Goal: Information Seeking & Learning: Learn about a topic

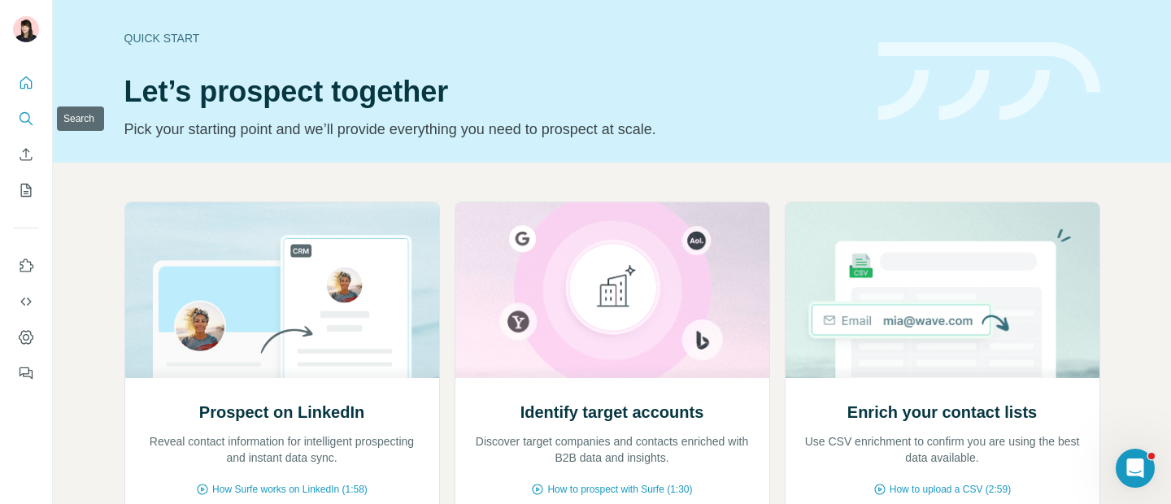
click at [31, 116] on icon "Search" at bounding box center [26, 119] width 16 height 16
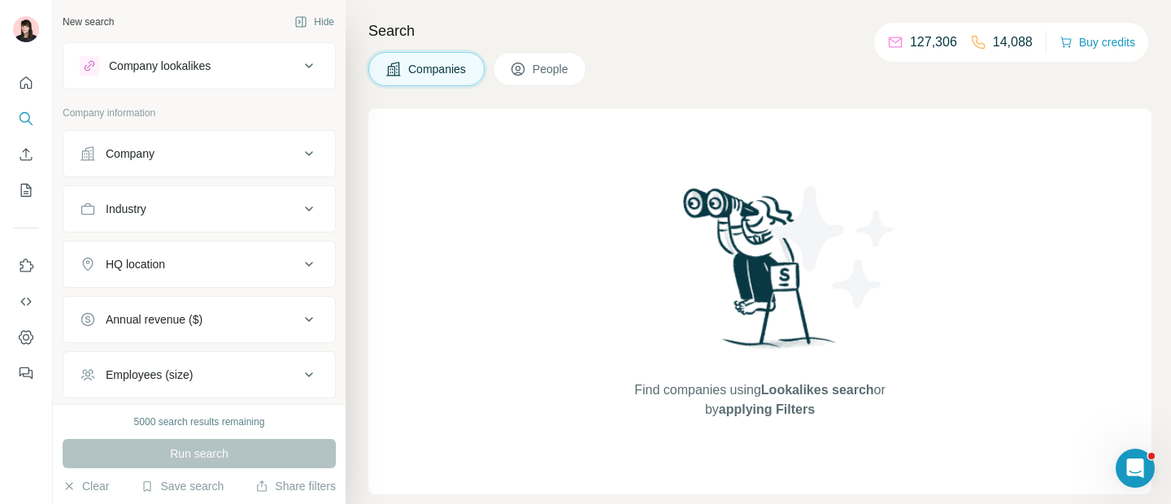
click at [246, 60] on div "Company lookalikes" at bounding box center [189, 66] width 219 height 20
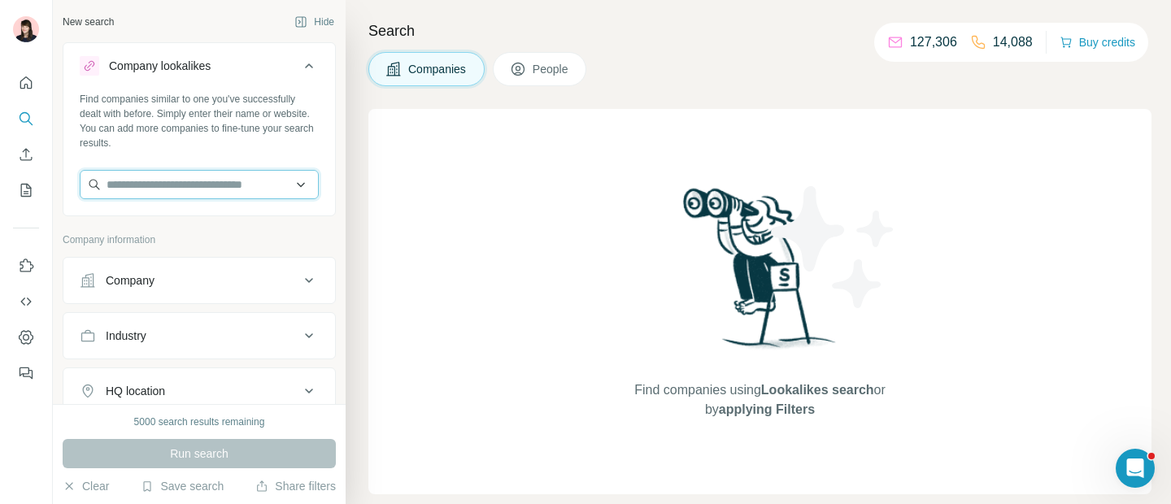
click at [202, 180] on input "text" at bounding box center [199, 184] width 239 height 29
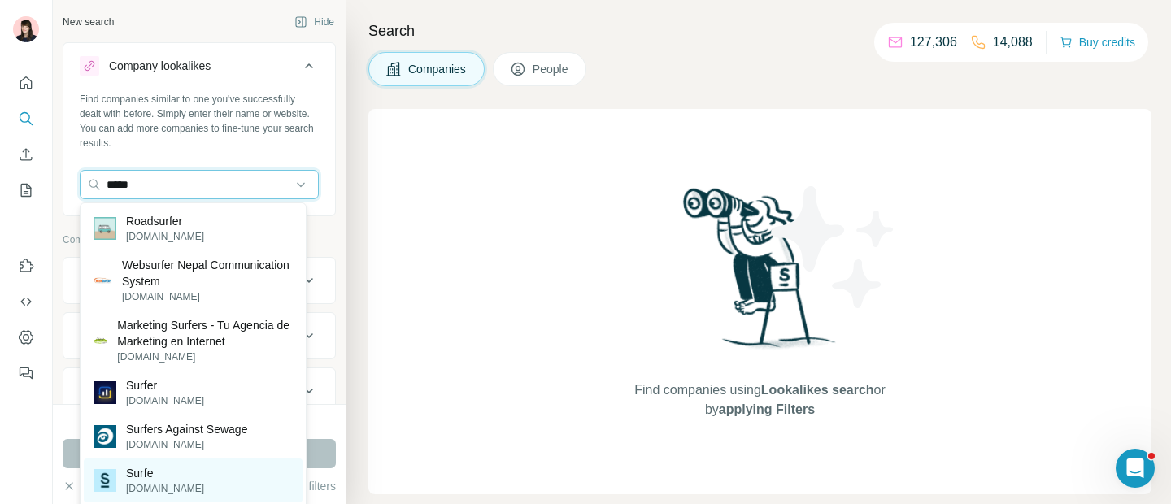
type input "*****"
click at [180, 480] on div "Surfe [DOMAIN_NAME]" at bounding box center [193, 480] width 219 height 44
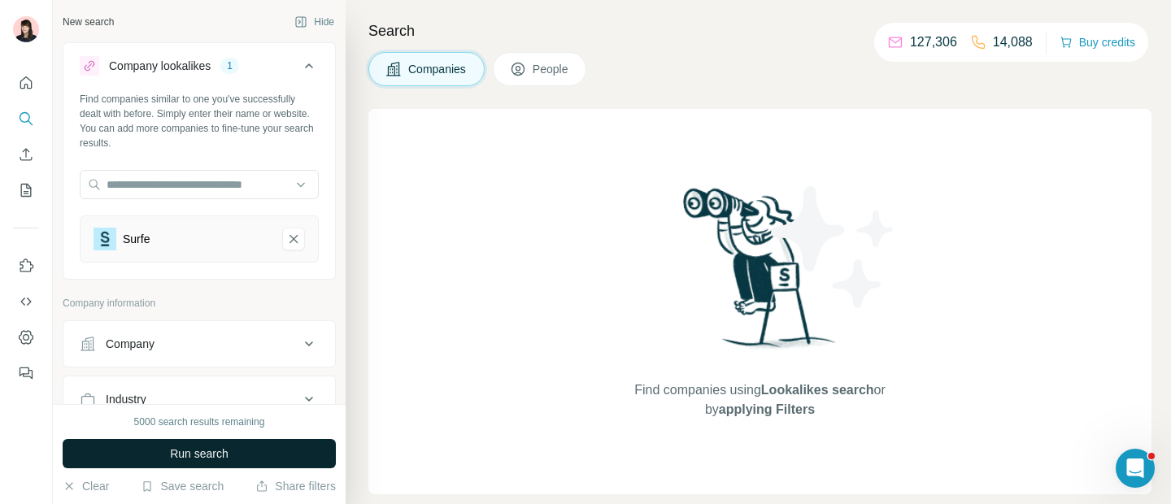
click at [192, 451] on span "Run search" at bounding box center [199, 453] width 59 height 16
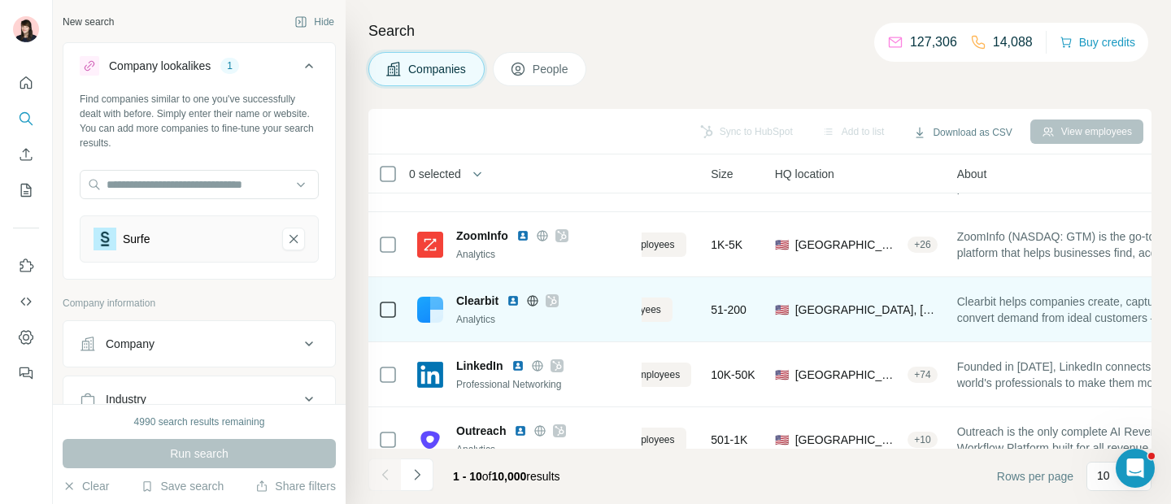
scroll to position [46, 0]
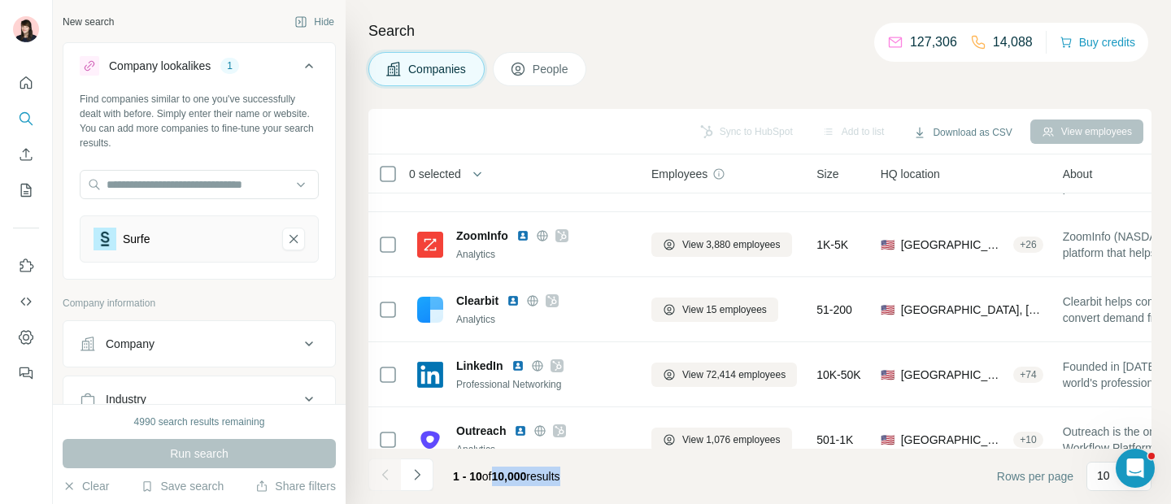
drag, startPoint x: 497, startPoint y: 475, endPoint x: 587, endPoint y: 475, distance: 90.2
click at [573, 475] on div "1 - 10 of 10,000 results" at bounding box center [506, 476] width 133 height 36
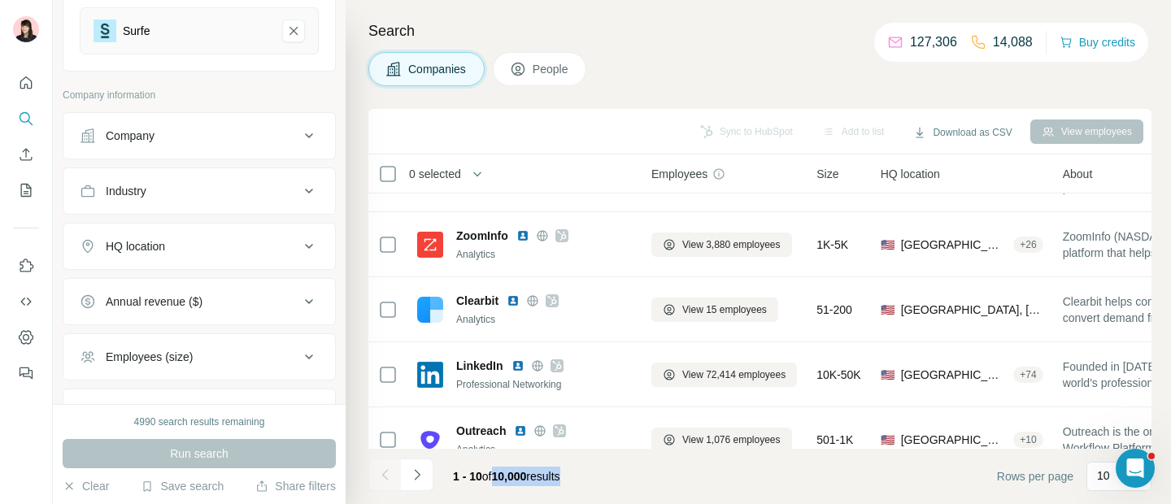
scroll to position [206, 0]
click at [206, 245] on div "HQ location" at bounding box center [189, 249] width 219 height 16
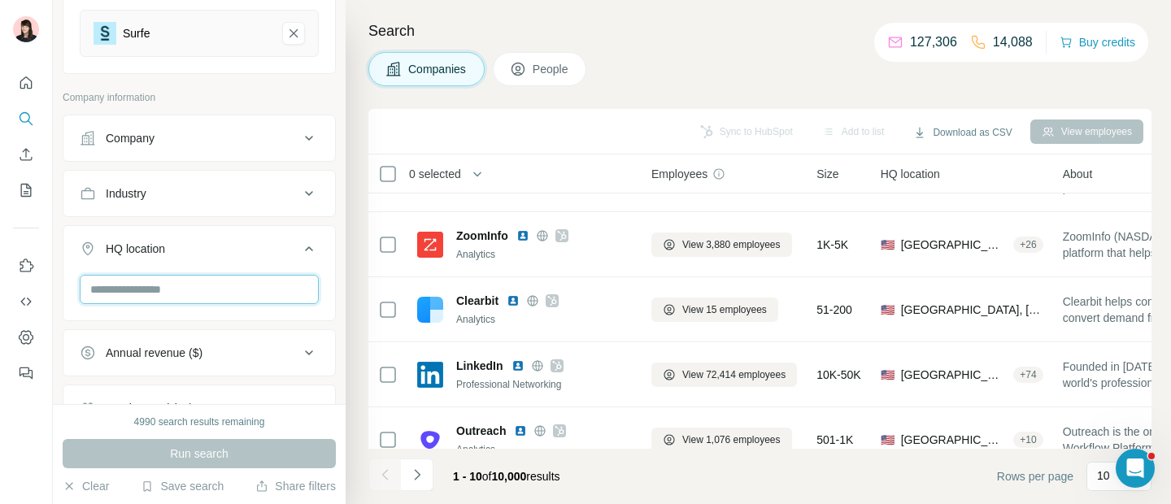
click at [213, 298] on input "text" at bounding box center [199, 289] width 239 height 29
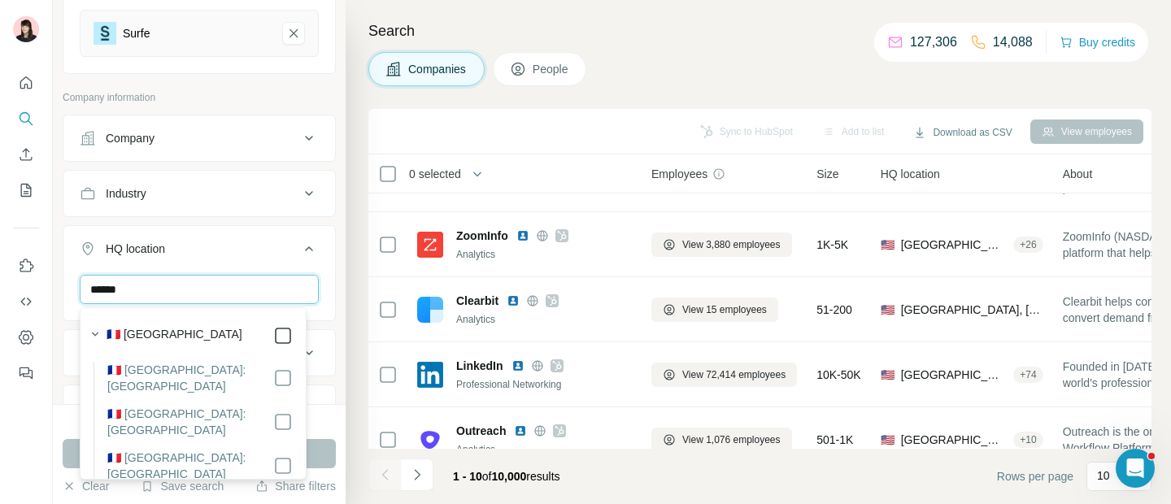
type input "******"
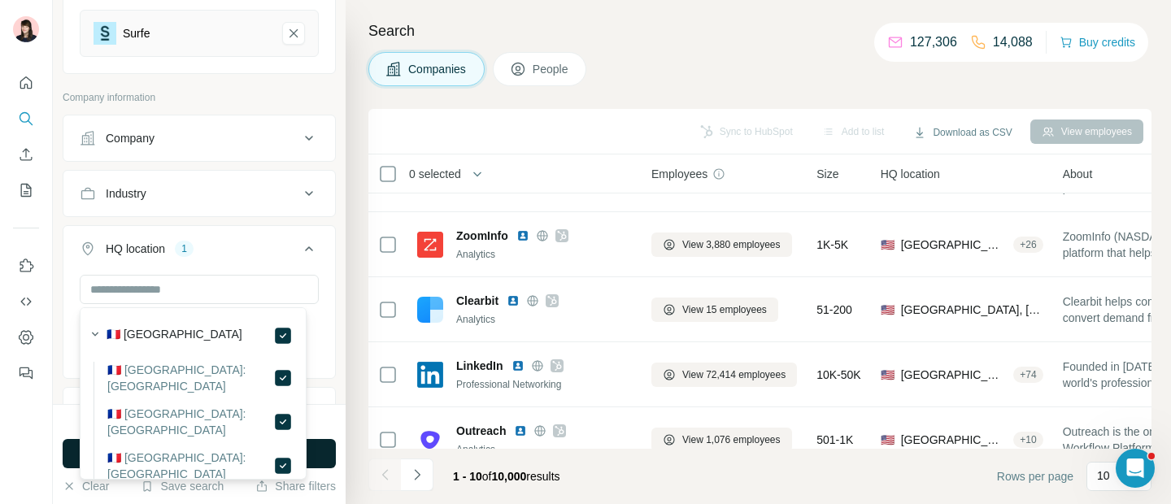
click at [323, 446] on button "Run search" at bounding box center [199, 453] width 273 height 29
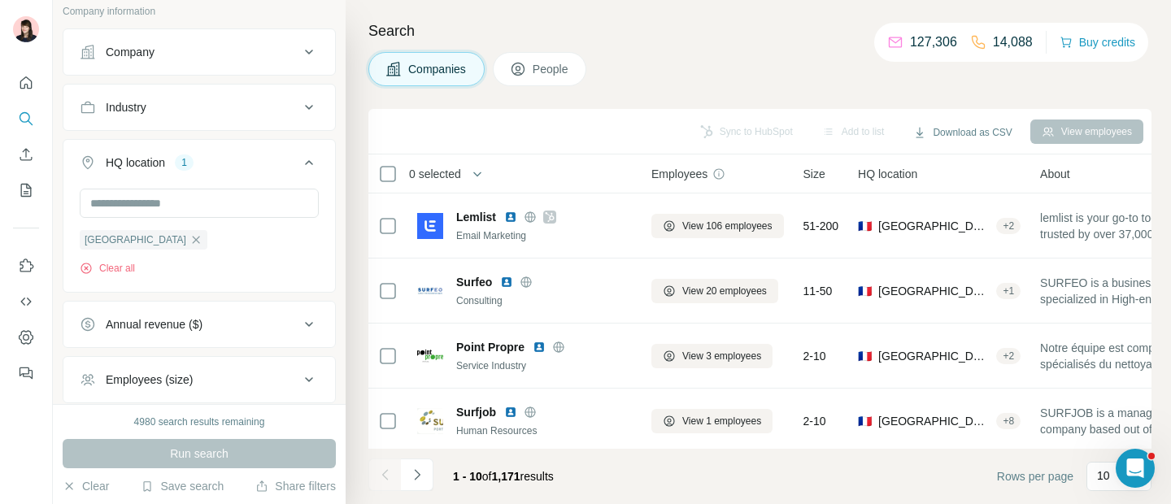
scroll to position [291, 0]
click at [299, 159] on icon at bounding box center [309, 164] width 20 height 20
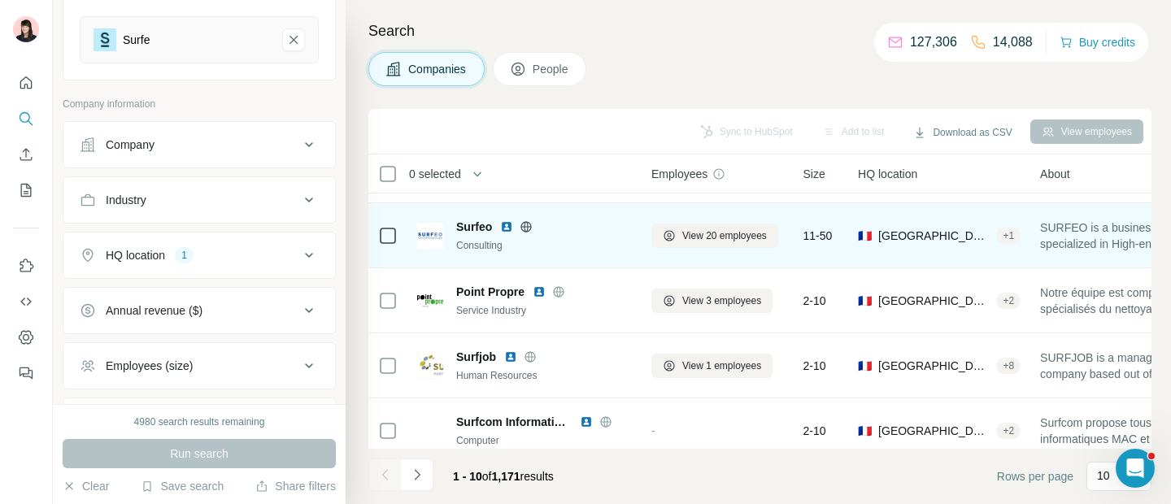
scroll to position [0, 0]
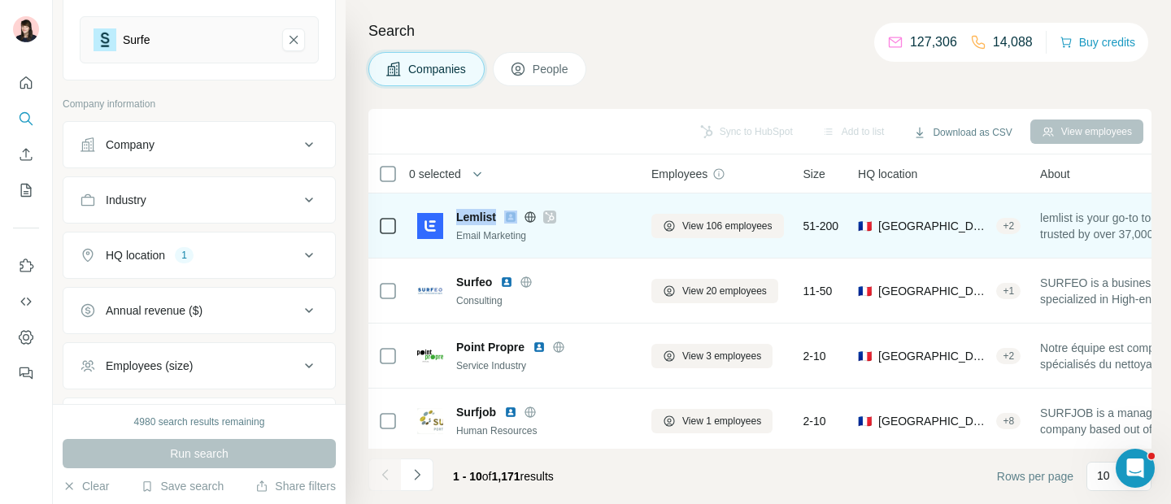
drag, startPoint x: 454, startPoint y: 215, endPoint x: 513, endPoint y: 215, distance: 58.5
click at [515, 215] on div "Lemlist Email Marketing" at bounding box center [524, 226] width 215 height 34
click at [684, 228] on span "View 106 employees" at bounding box center [727, 226] width 90 height 15
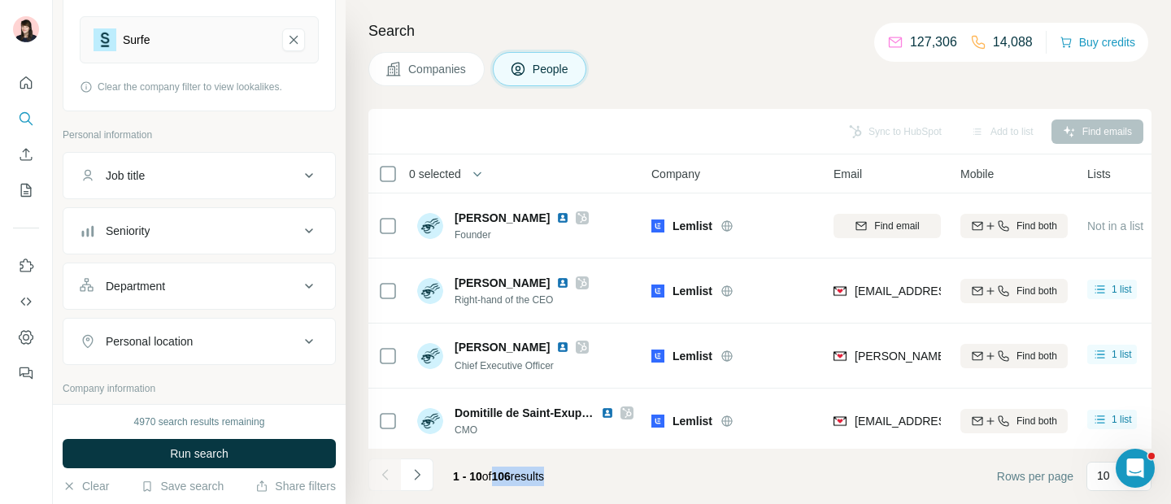
drag, startPoint x: 495, startPoint y: 475, endPoint x: 561, endPoint y: 475, distance: 65.8
click at [557, 475] on div "1 - 10 of 106 results" at bounding box center [498, 476] width 117 height 36
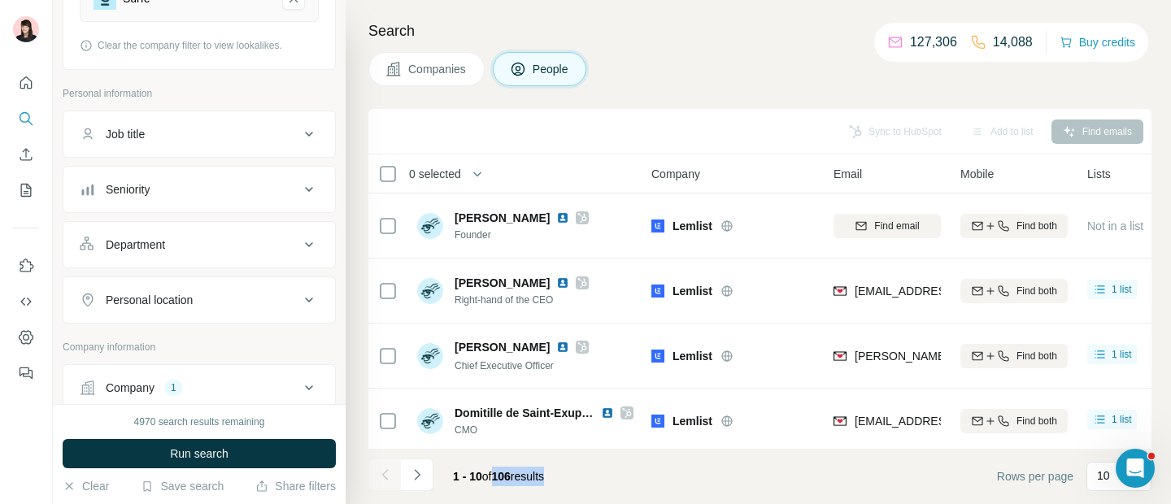
scroll to position [228, 0]
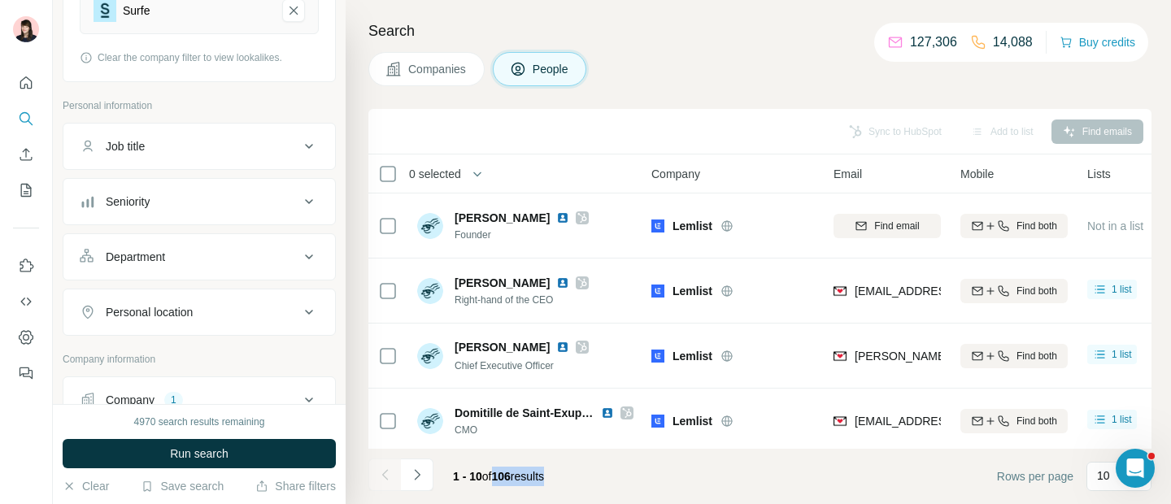
click at [166, 199] on div "Seniority" at bounding box center [189, 201] width 219 height 16
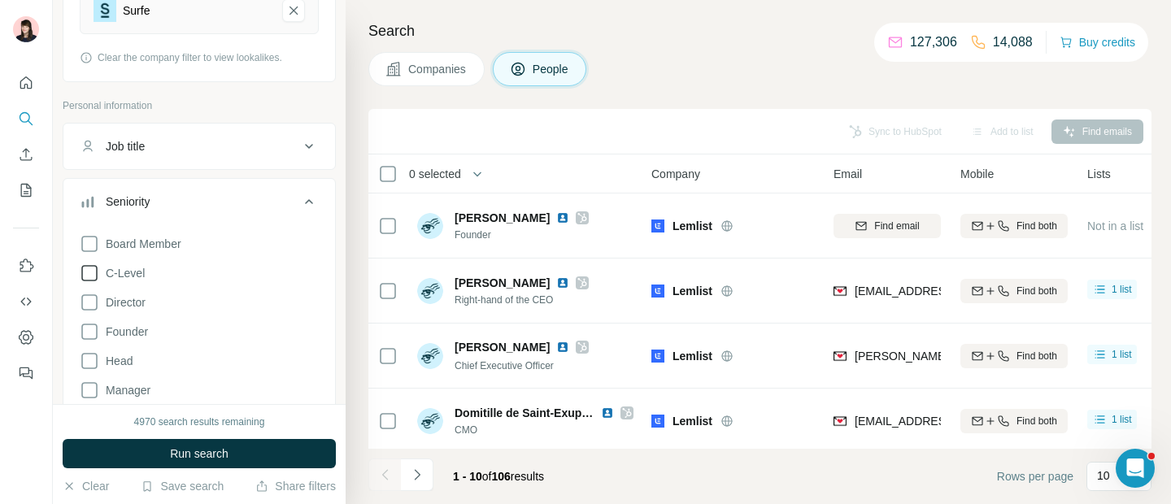
click at [89, 273] on icon at bounding box center [90, 273] width 20 height 20
click at [212, 450] on span "Run search" at bounding box center [199, 453] width 59 height 16
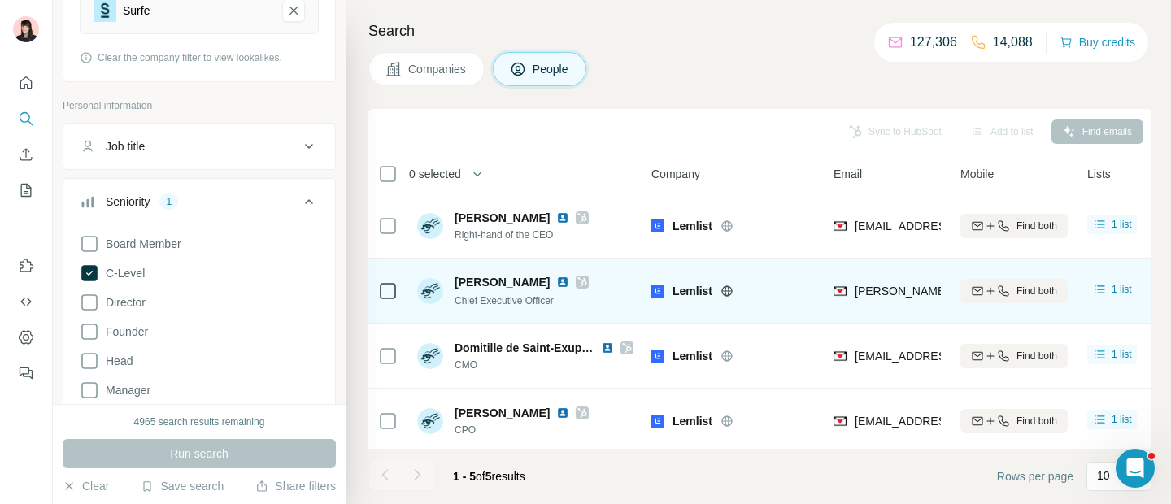
scroll to position [1, 0]
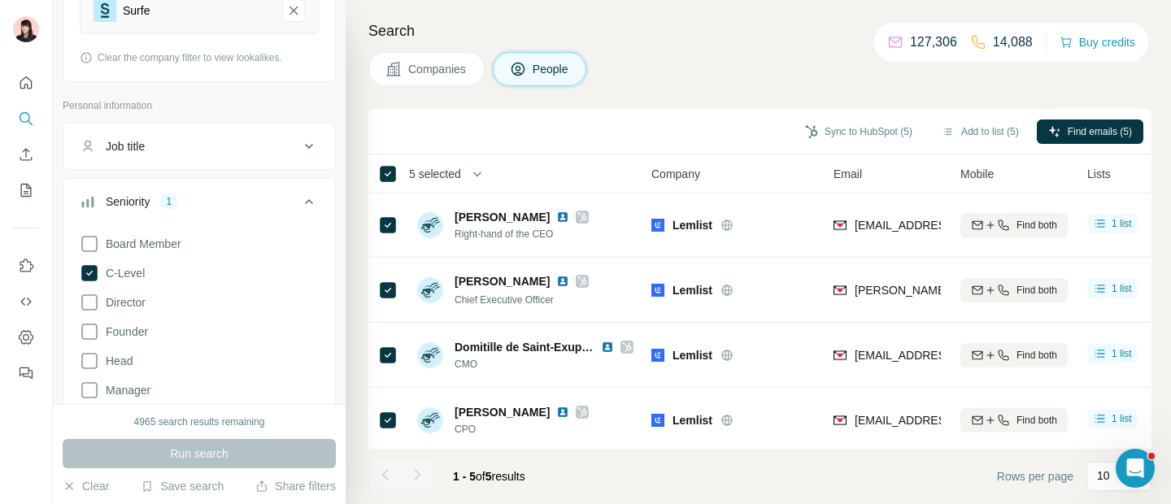
click at [428, 65] on span "Companies" at bounding box center [437, 69] width 59 height 16
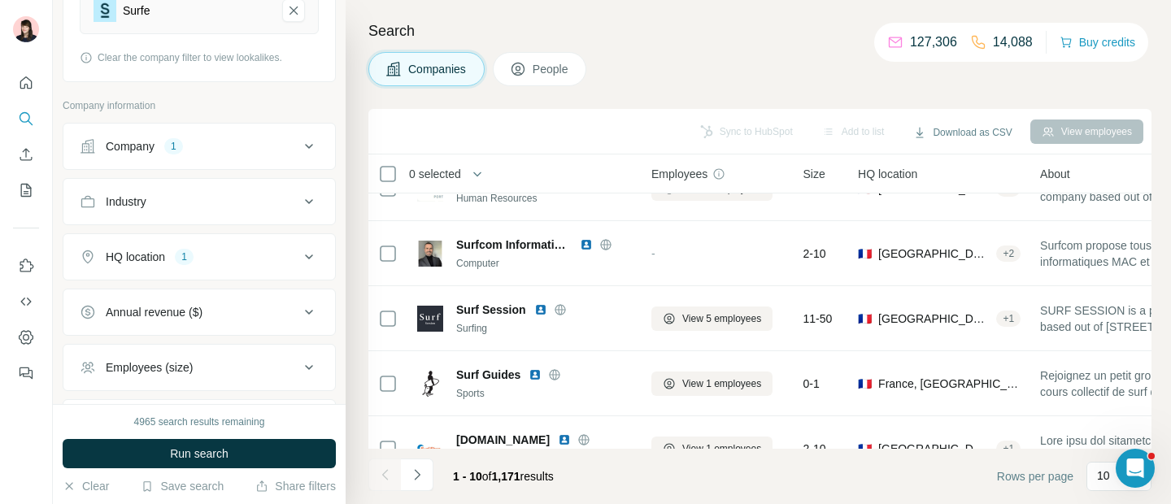
scroll to position [230, 0]
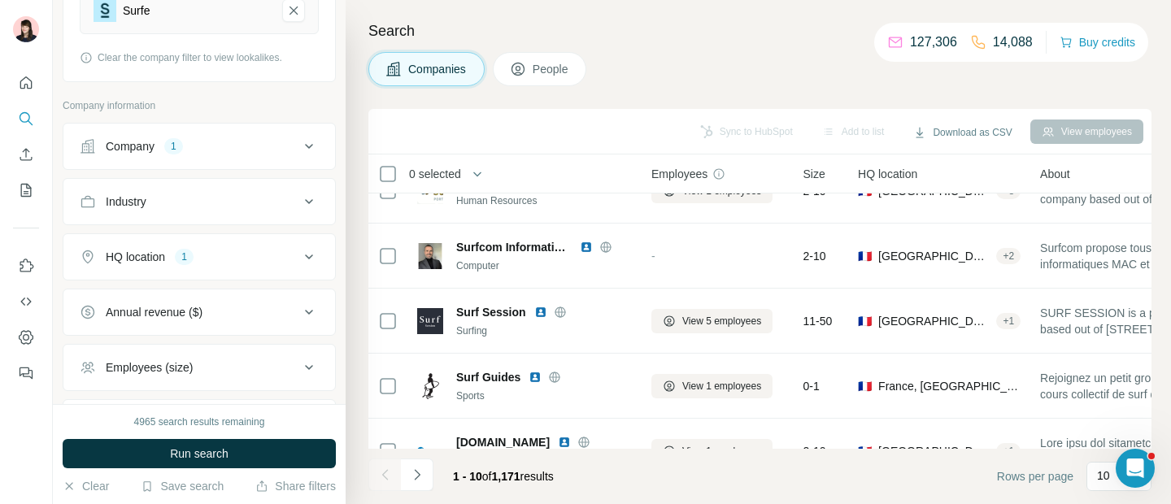
click at [553, 70] on span "People" at bounding box center [550, 69] width 37 height 16
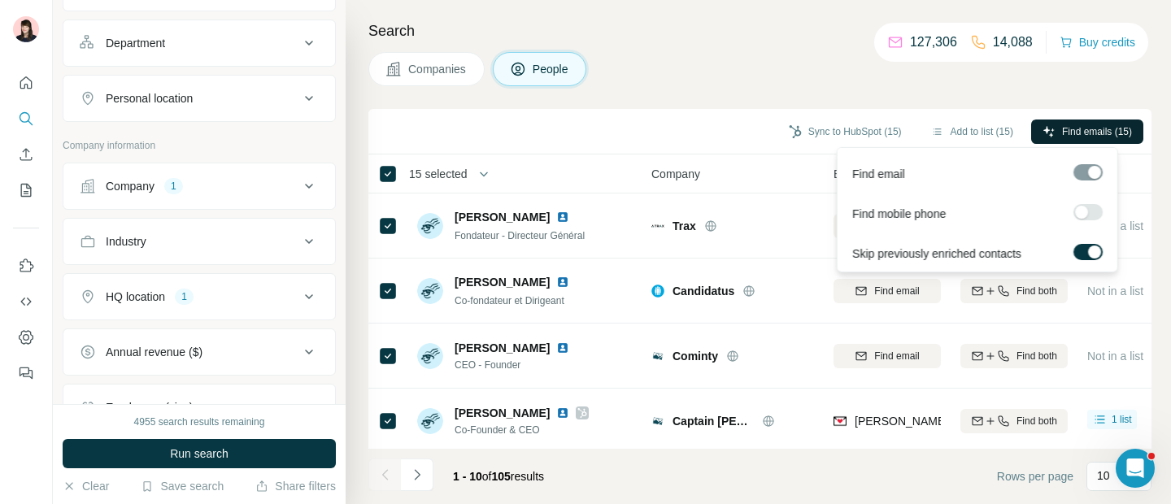
click at [1097, 136] on span "Find emails (15)" at bounding box center [1097, 131] width 70 height 15
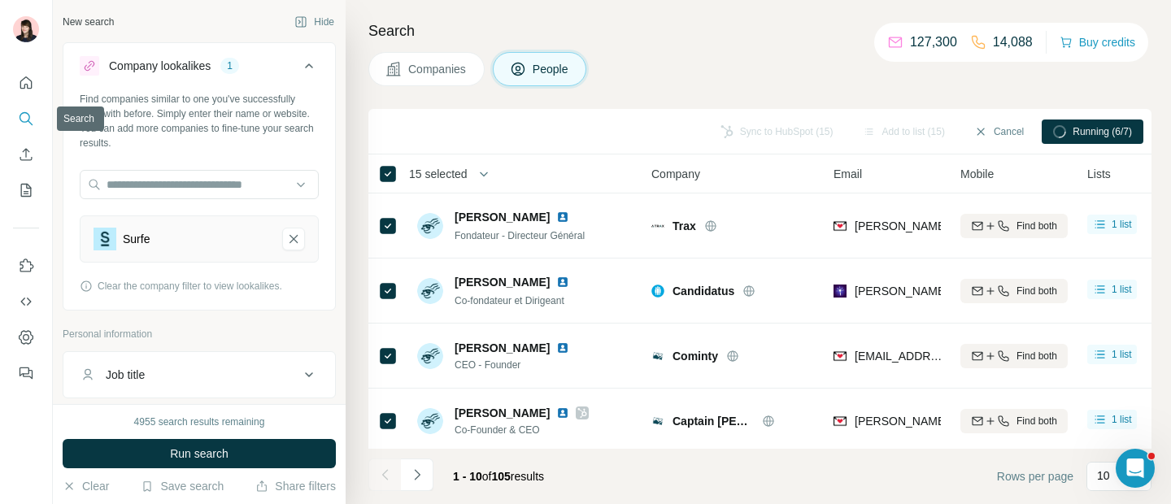
click at [25, 119] on icon "Search" at bounding box center [26, 119] width 16 height 16
click at [26, 89] on icon "Quick start" at bounding box center [26, 83] width 16 height 16
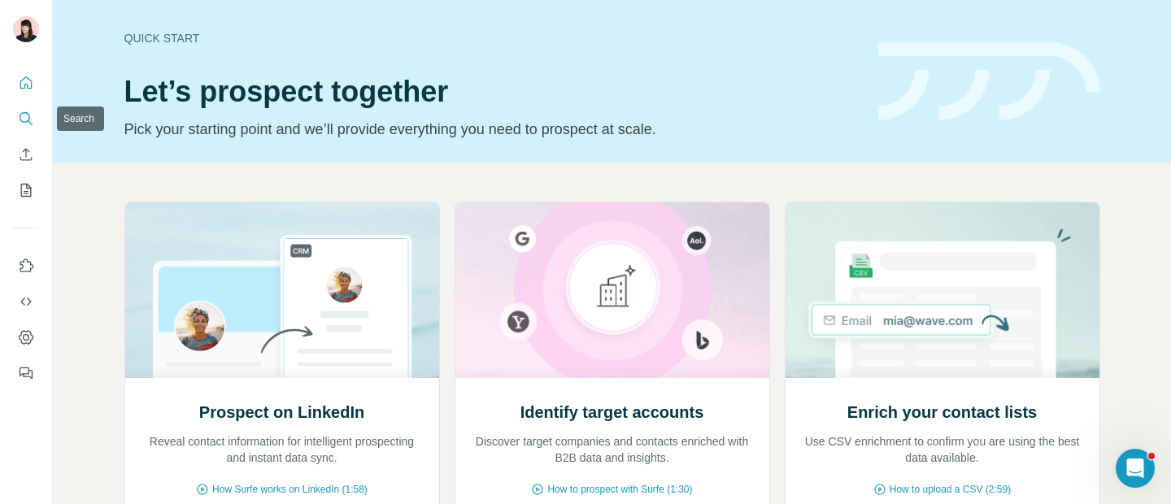
click at [24, 119] on icon "Search" at bounding box center [26, 119] width 16 height 16
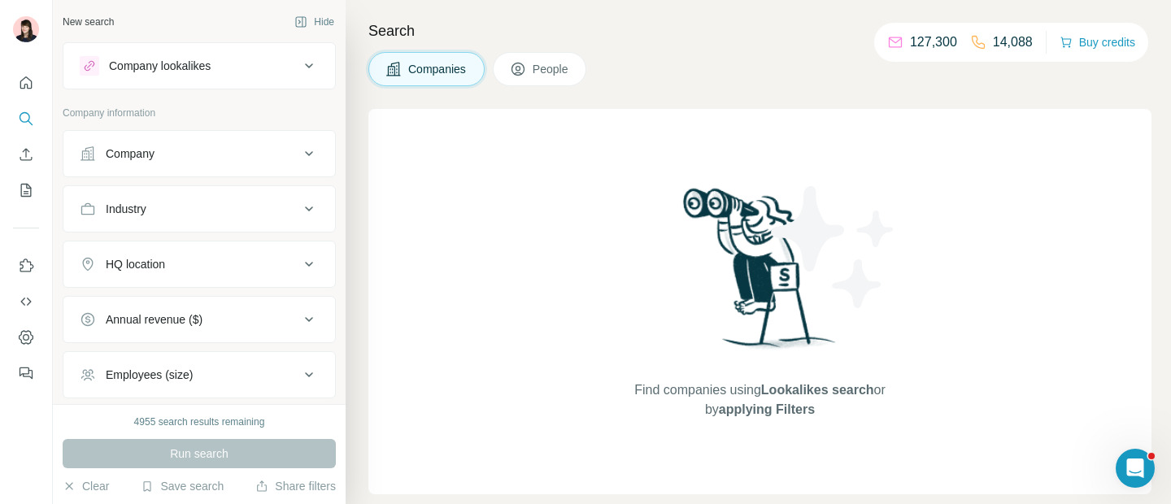
click at [231, 64] on div "Company lookalikes" at bounding box center [189, 66] width 219 height 20
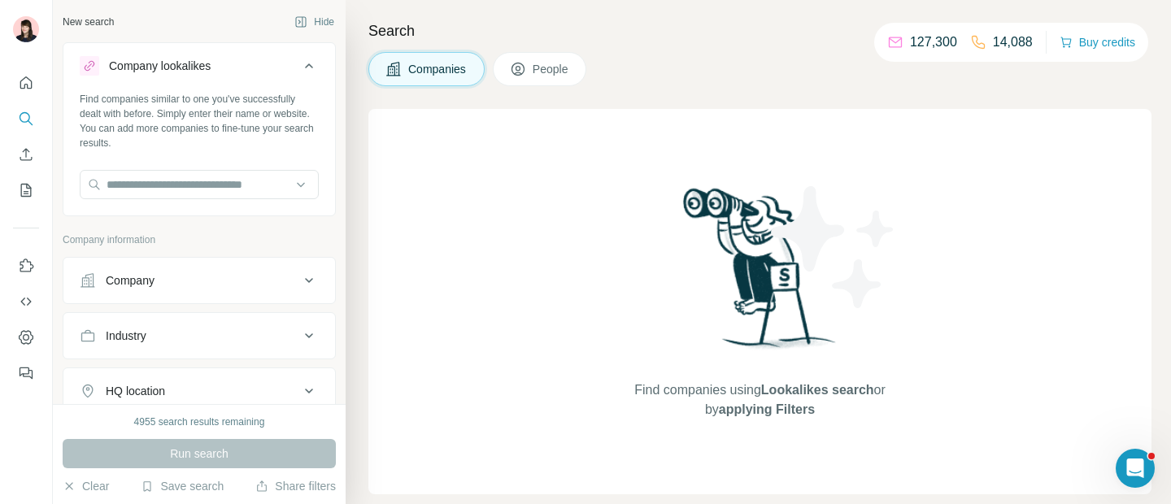
click at [302, 63] on icon at bounding box center [309, 66] width 20 height 20
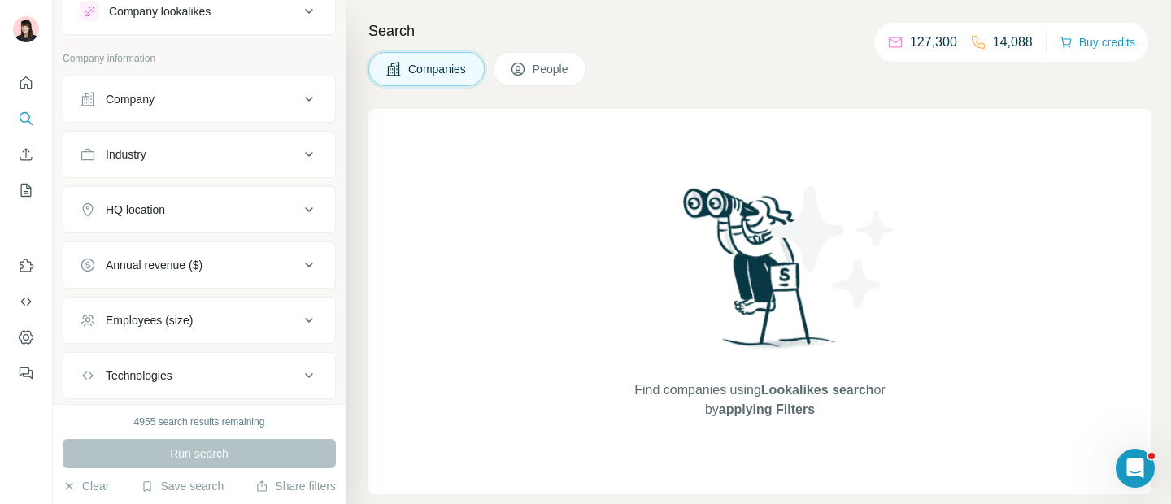
scroll to position [54, 0]
click at [272, 92] on div "Company" at bounding box center [189, 100] width 219 height 16
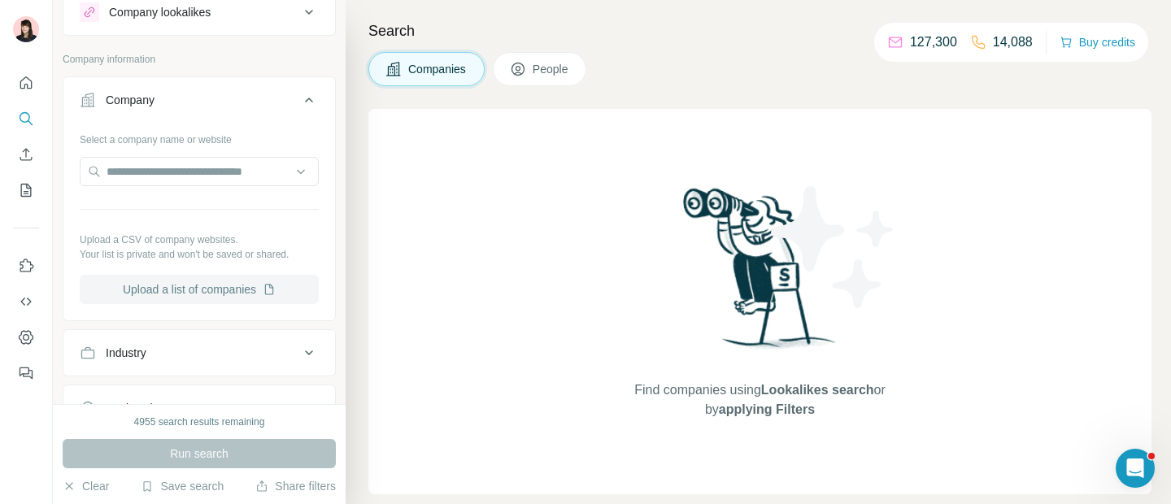
click at [230, 289] on button "Upload a list of companies" at bounding box center [199, 289] width 239 height 29
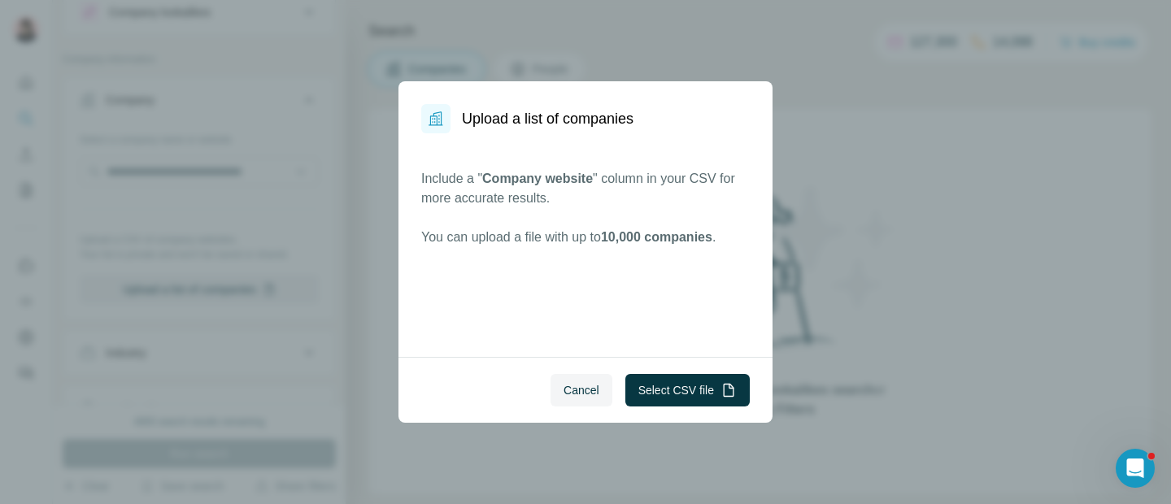
click at [366, 189] on div "Upload a list of companies Include a " Company website " column in your CSV for…" at bounding box center [585, 252] width 1171 height 504
click at [595, 392] on button "Cancel" at bounding box center [581, 390] width 62 height 33
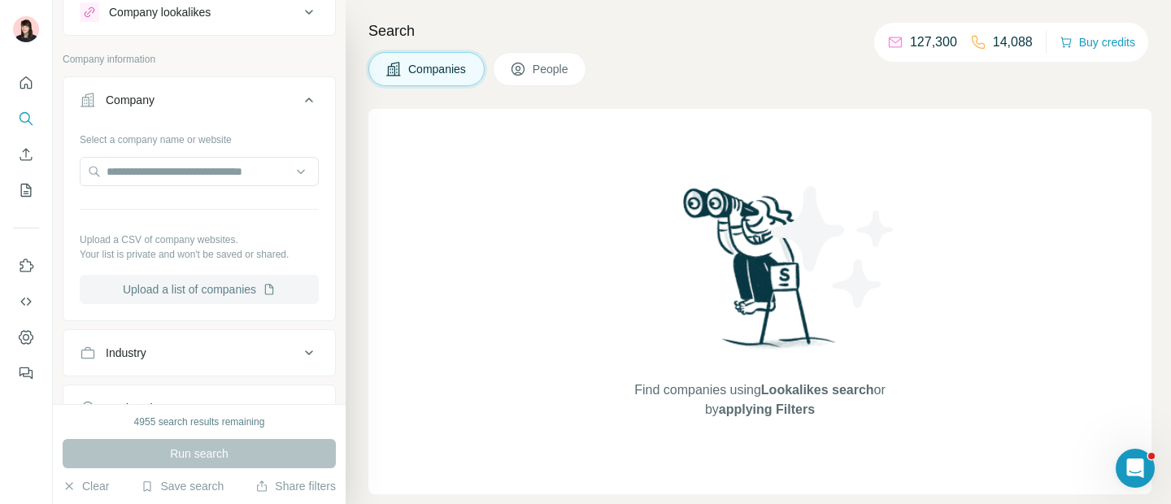
click at [209, 297] on button "Upload a list of companies" at bounding box center [199, 289] width 239 height 29
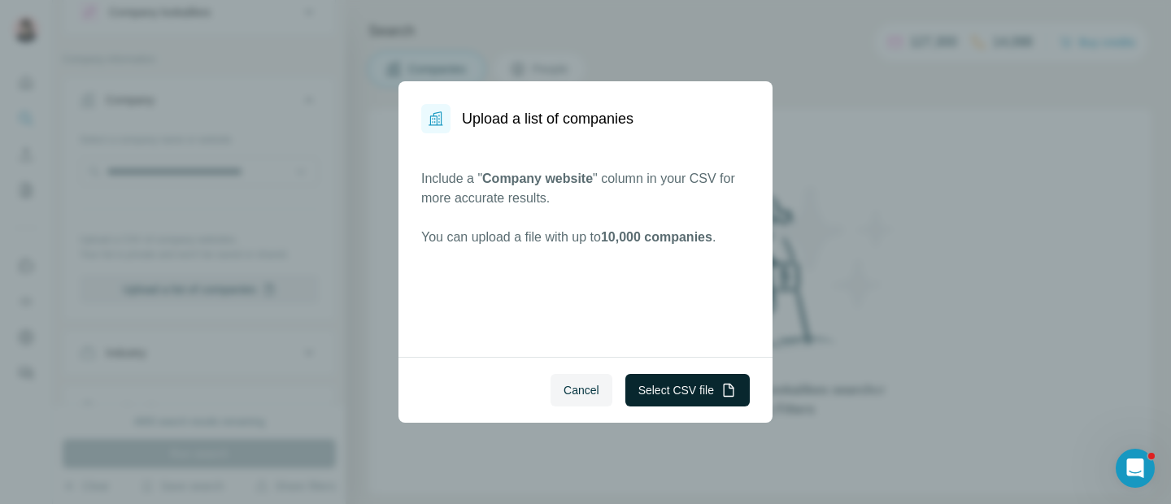
click at [708, 383] on button "Select CSV file" at bounding box center [687, 390] width 124 height 33
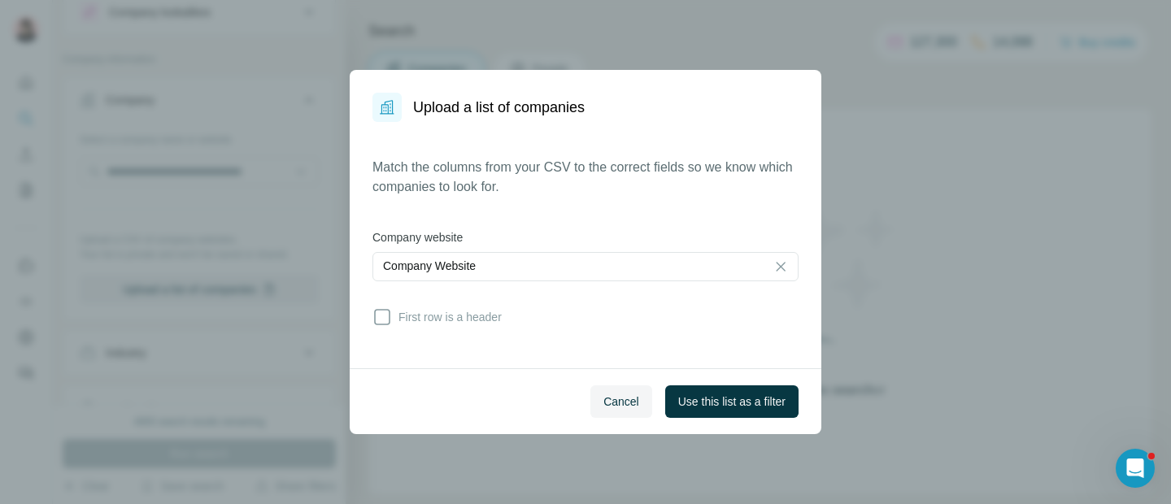
click at [714, 411] on button "Use this list as a filter" at bounding box center [731, 401] width 133 height 33
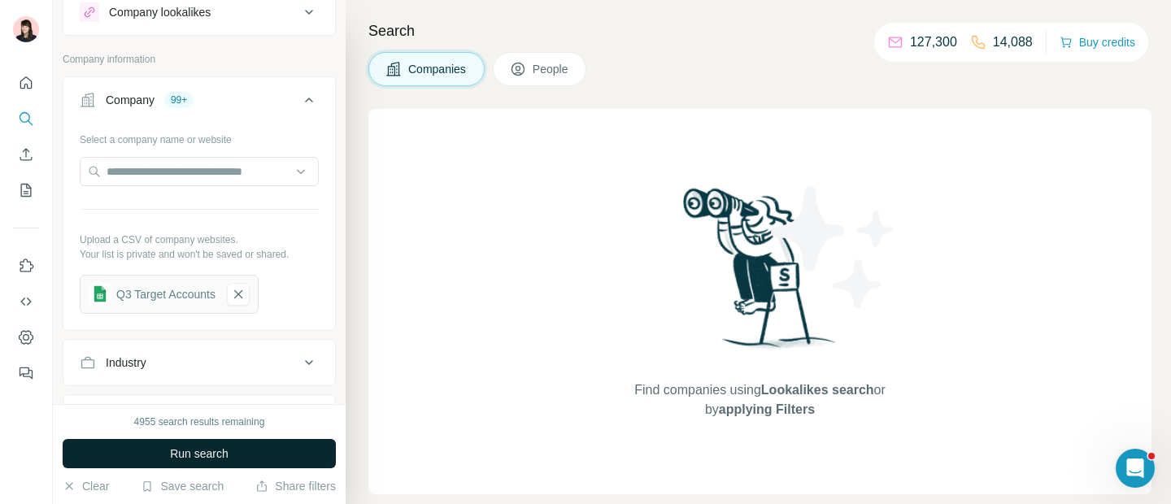
click at [151, 458] on button "Run search" at bounding box center [199, 453] width 273 height 29
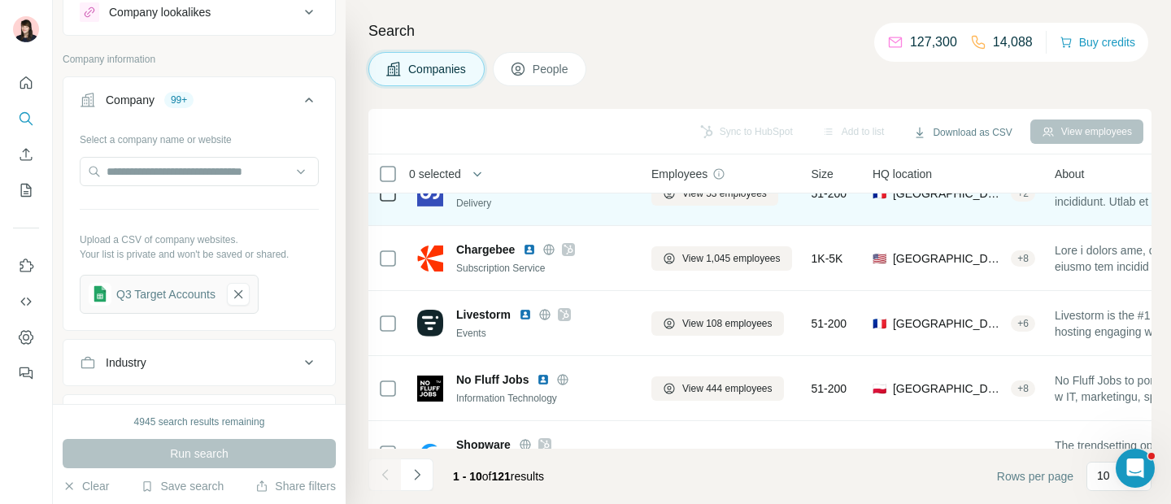
scroll to position [0, 0]
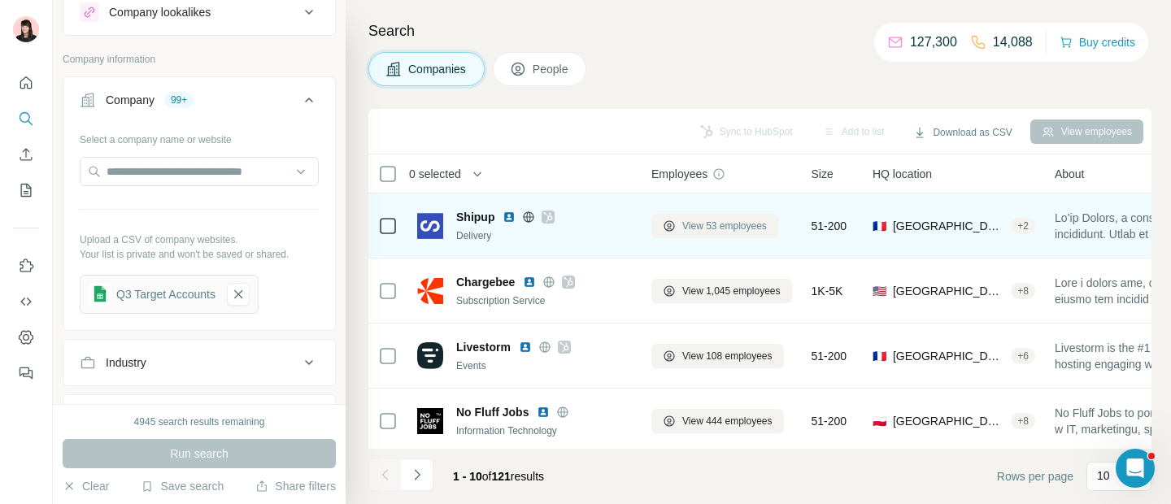
click at [688, 224] on span "View 53 employees" at bounding box center [724, 226] width 85 height 15
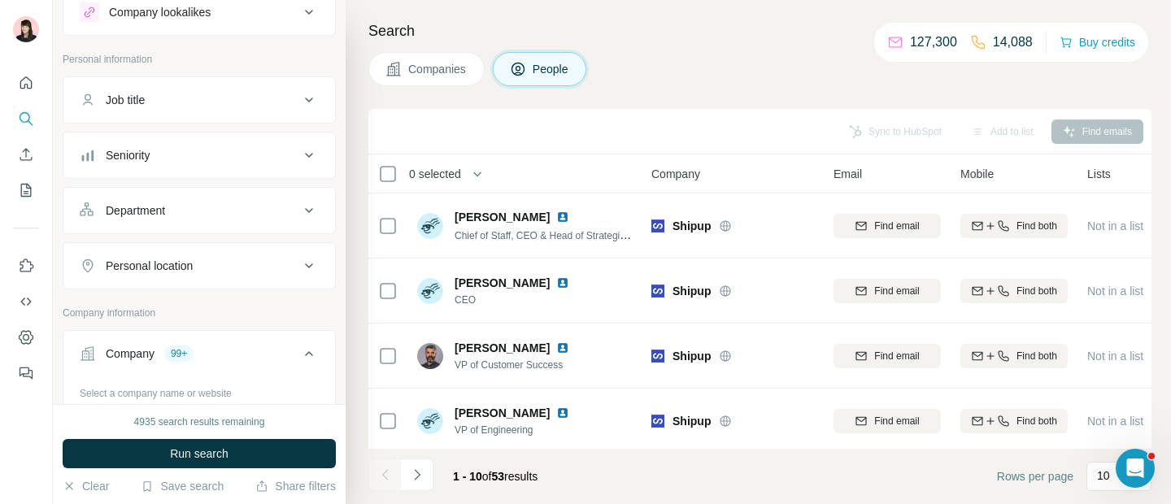
click at [401, 85] on button "Companies" at bounding box center [426, 69] width 116 height 34
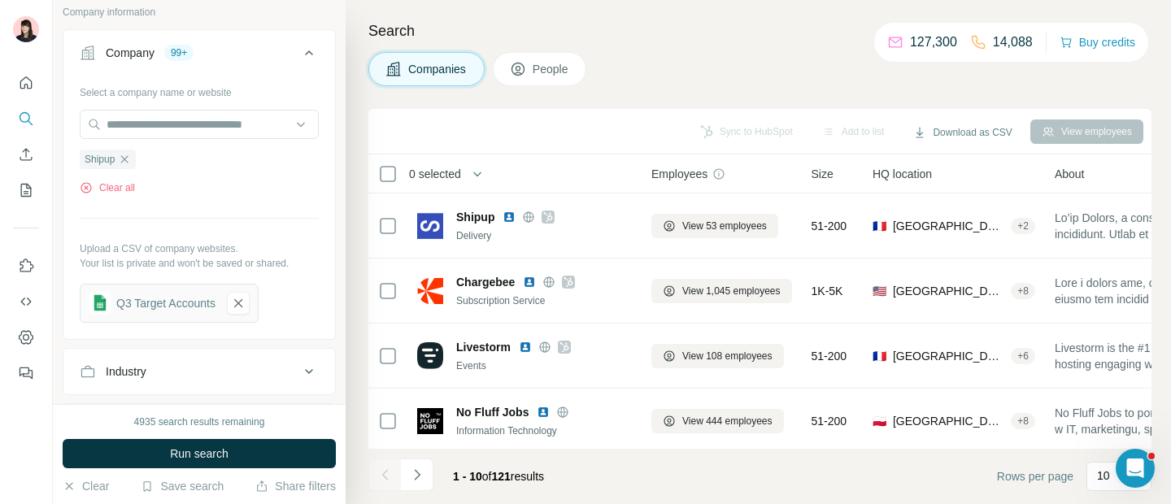
scroll to position [102, 0]
click at [300, 47] on icon at bounding box center [309, 52] width 20 height 20
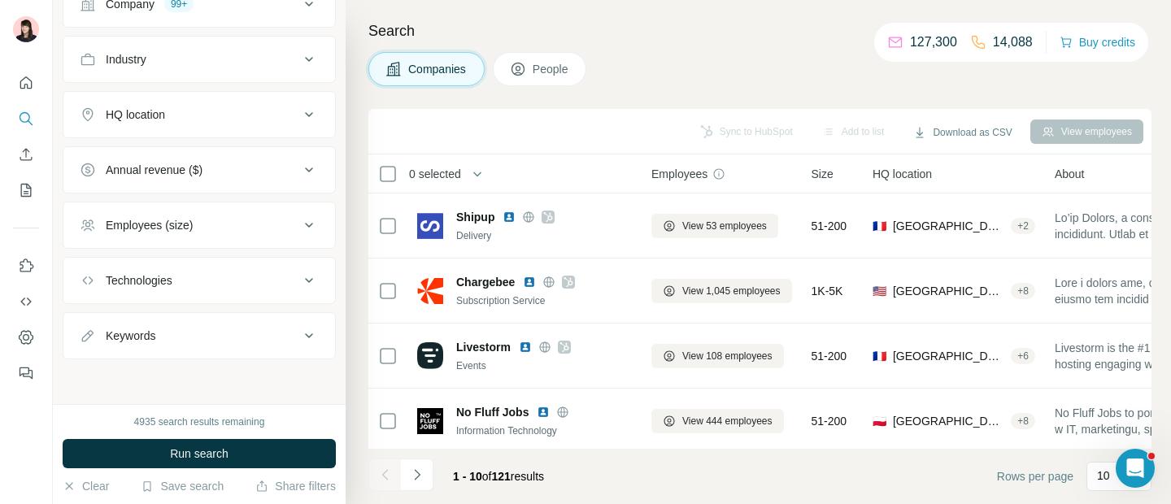
scroll to position [0, 0]
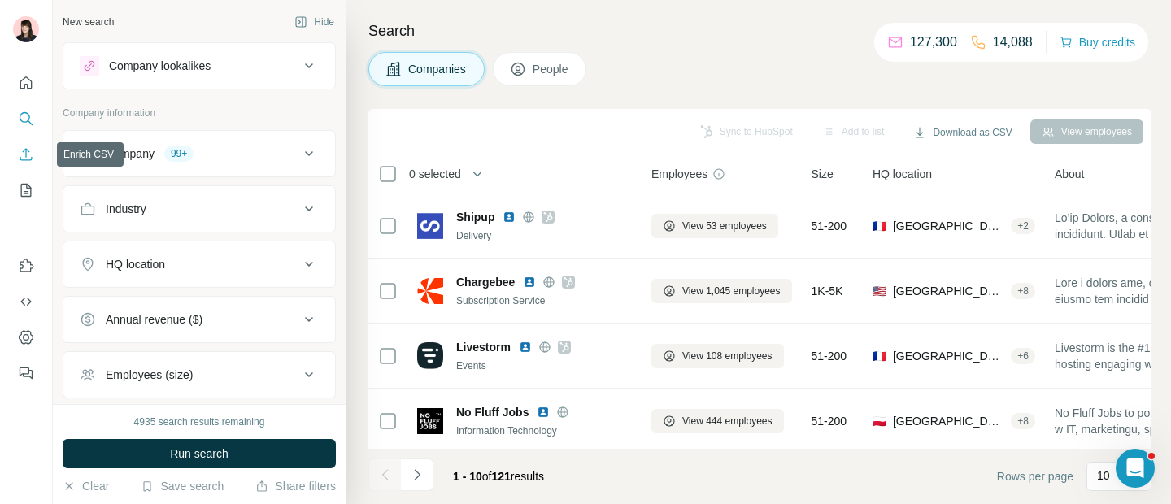
click at [26, 157] on icon "Enrich CSV" at bounding box center [26, 154] width 12 height 12
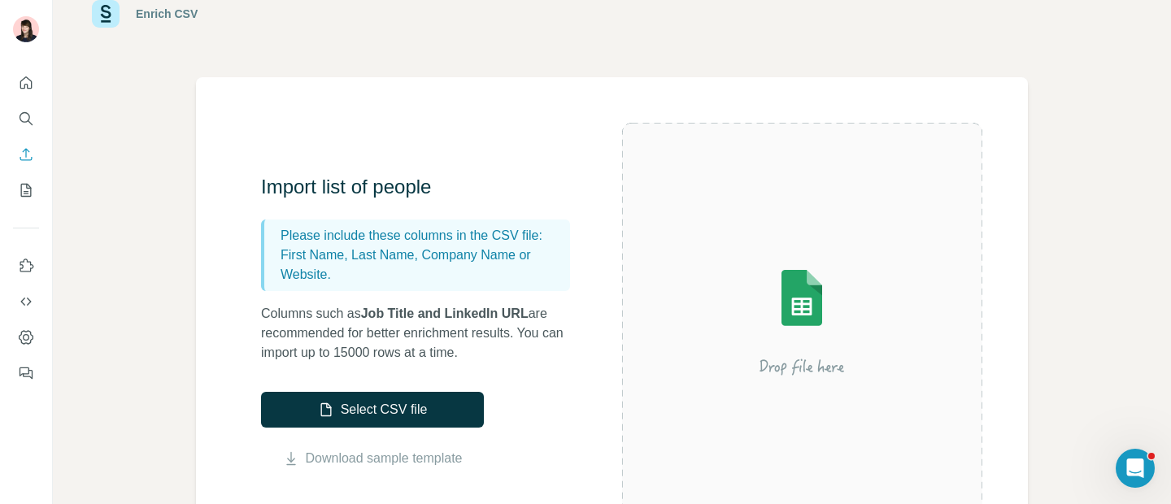
scroll to position [60, 0]
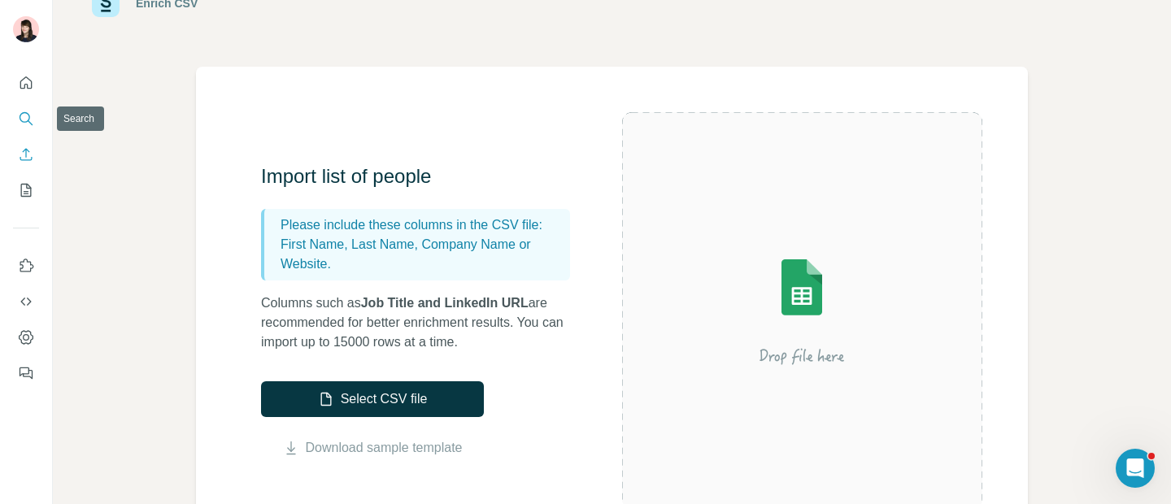
click at [26, 115] on icon "Search" at bounding box center [26, 119] width 16 height 16
